Goal: Check status: Check status

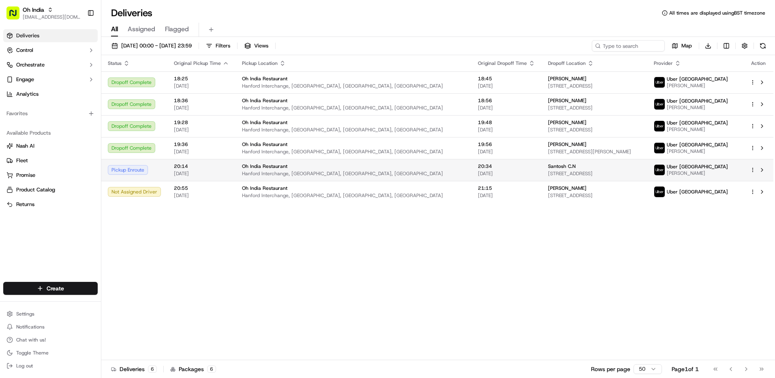
click at [753, 169] on html "Oh India [EMAIL_ADDRESS][DOMAIN_NAME] Toggle Sidebar Deliveries Control Orchest…" at bounding box center [387, 189] width 775 height 378
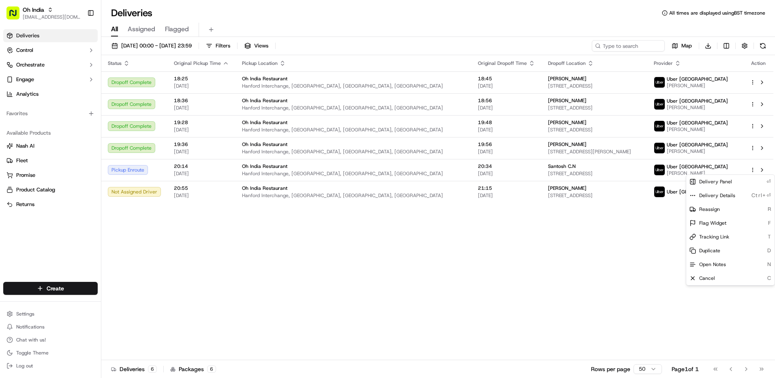
click at [610, 215] on html "Oh India info@mirchistoke.co.uk Toggle Sidebar Deliveries Control Orchestrate E…" at bounding box center [387, 189] width 775 height 378
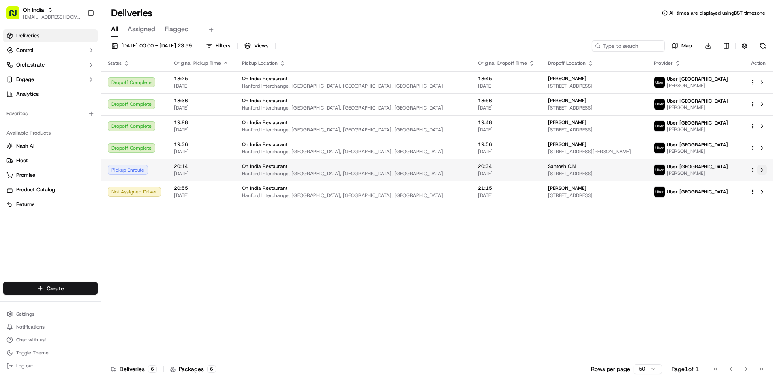
click at [760, 170] on button at bounding box center [762, 170] width 10 height 10
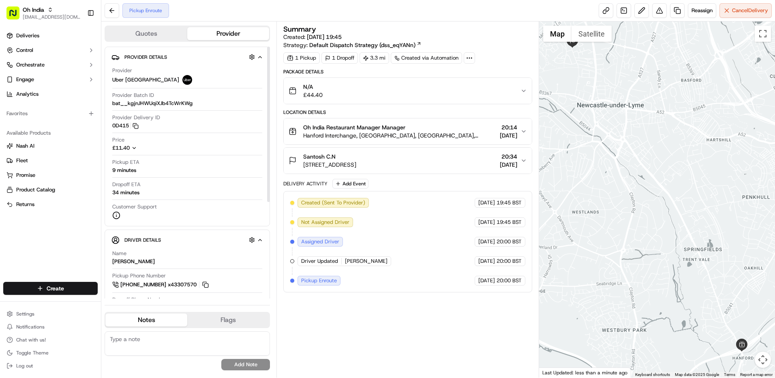
click at [259, 240] on icon "button" at bounding box center [260, 240] width 6 height 6
click at [259, 240] on icon "button" at bounding box center [260, 240] width 3 height 2
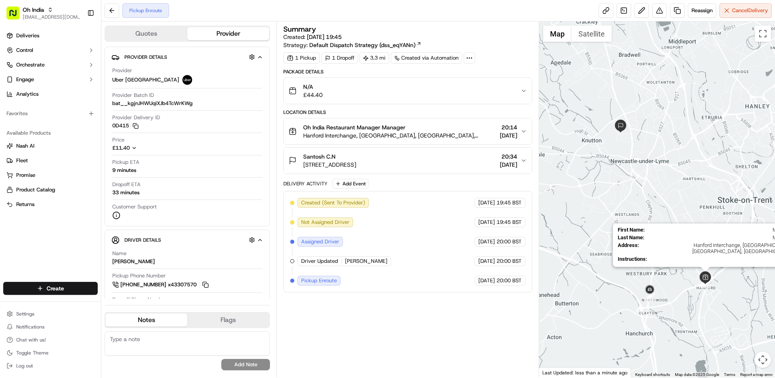
drag, startPoint x: 741, startPoint y: 330, endPoint x: 711, endPoint y: 281, distance: 57.1
click at [711, 281] on img at bounding box center [705, 277] width 13 height 13
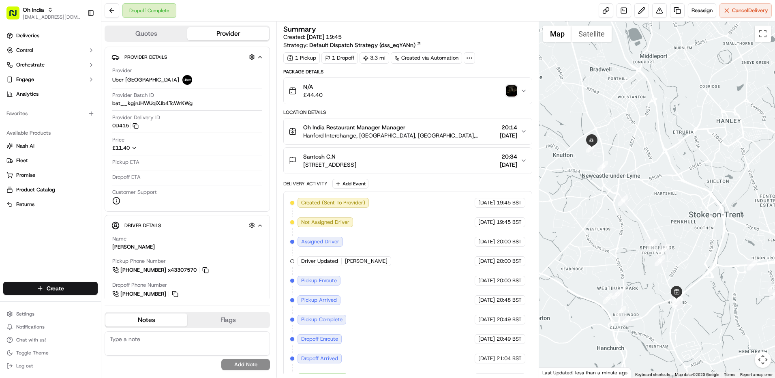
click at [512, 90] on img "button" at bounding box center [511, 90] width 11 height 11
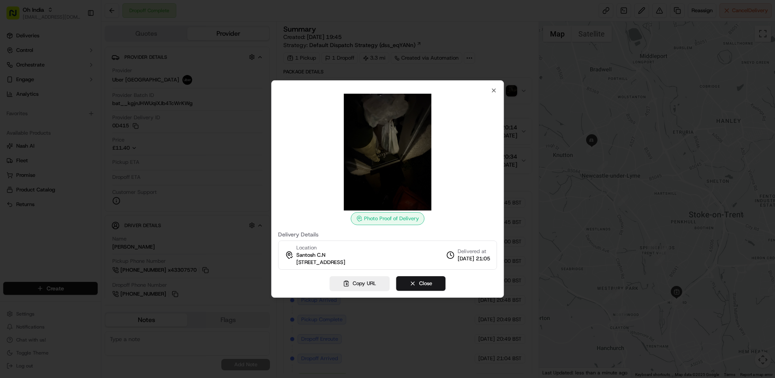
click at [401, 149] on img at bounding box center [387, 152] width 117 height 117
click at [407, 136] on img at bounding box center [387, 152] width 117 height 117
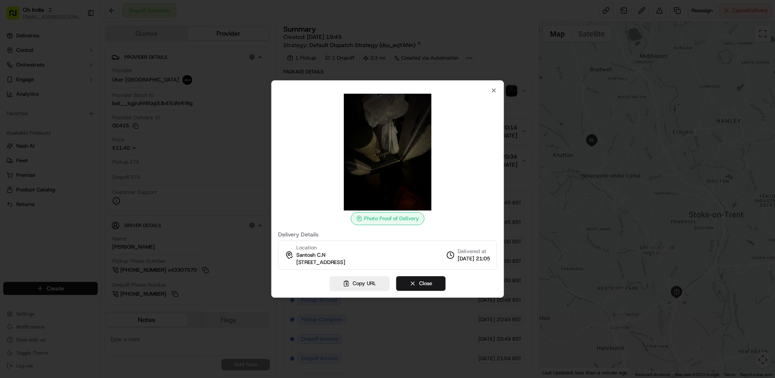
click at [488, 87] on div "Photo Proof of Delivery Delivery Details Location [STREET_ADDRESS] Delivered at…" at bounding box center [387, 178] width 219 height 182
click at [490, 87] on icon "button" at bounding box center [493, 90] width 6 height 6
